Goal: Task Accomplishment & Management: Manage account settings

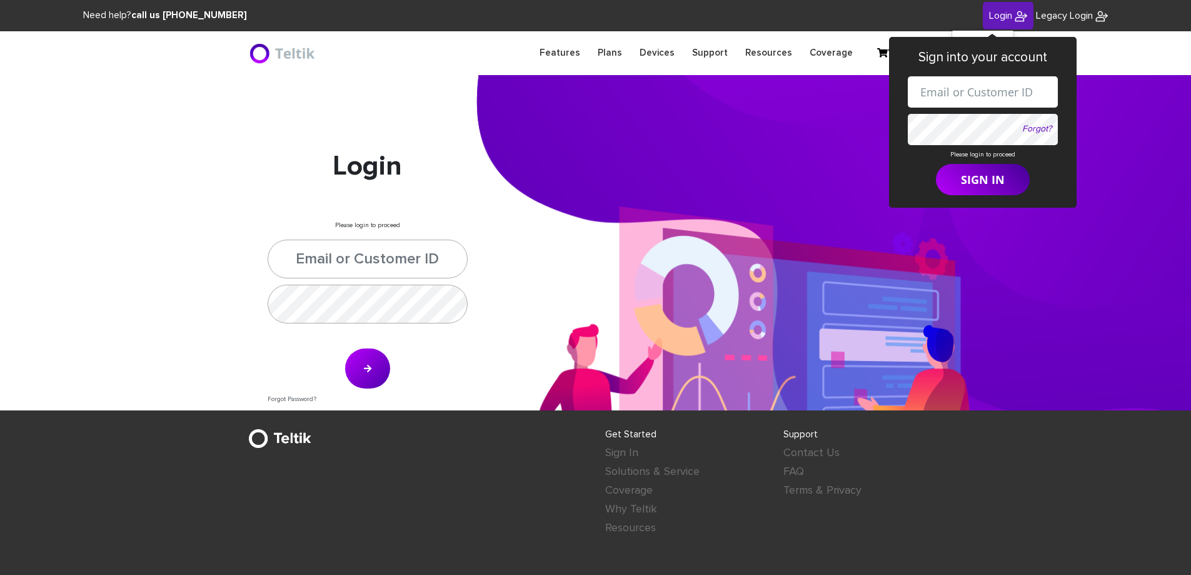
click at [560, 189] on div "Login Please login to proceed Forgot Password?" at bounding box center [595, 242] width 1191 height 335
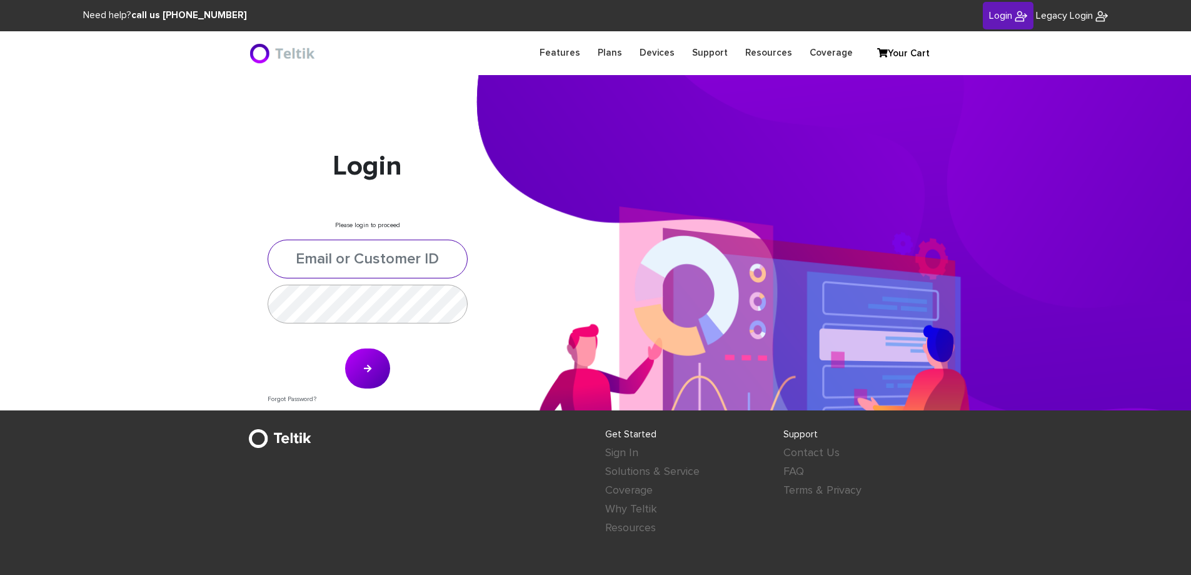
click at [373, 278] on input "text" at bounding box center [368, 258] width 200 height 39
type input "koshercell"
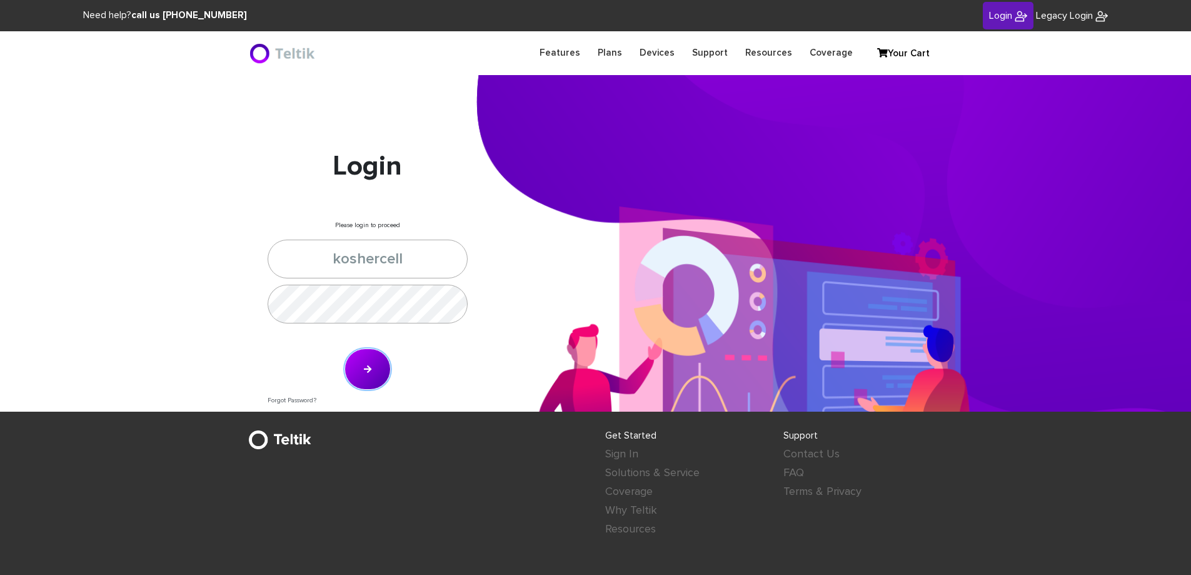
click at [376, 389] on button "submit" at bounding box center [367, 368] width 46 height 41
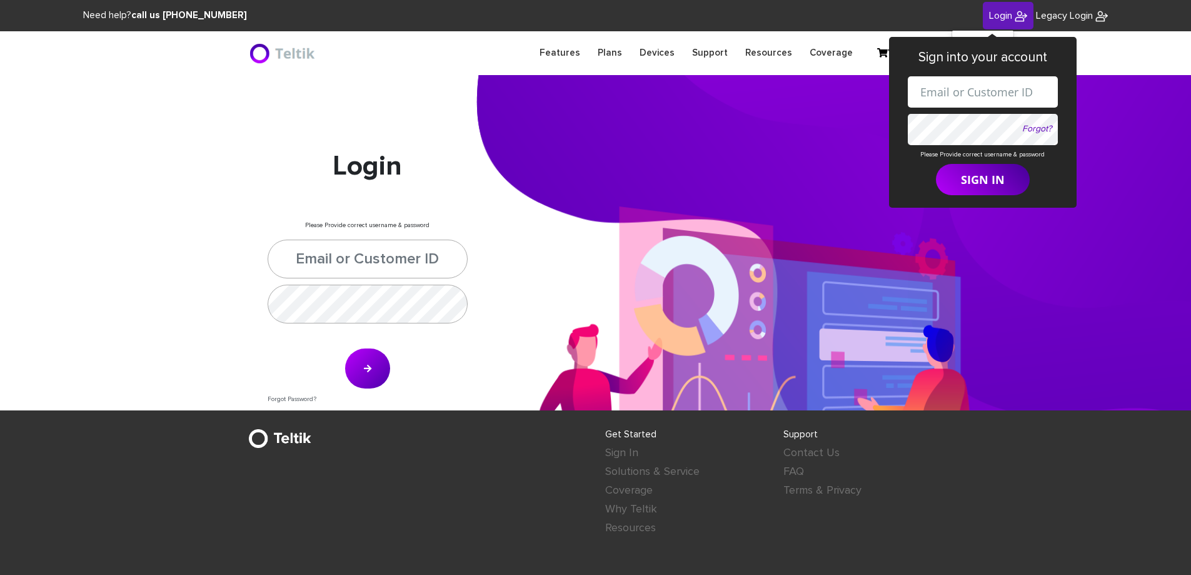
click at [1000, 92] on input "text" at bounding box center [983, 91] width 150 height 31
click at [1067, 11] on span "Legacy Login" at bounding box center [1064, 16] width 57 height 10
